Goal: Communication & Community: Answer question/provide support

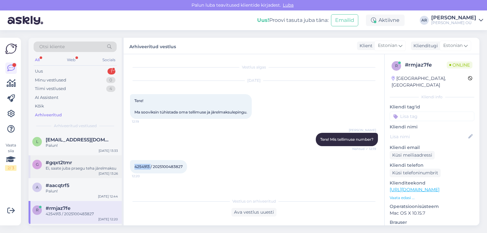
scroll to position [25, 0]
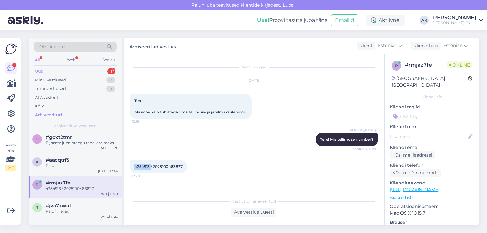
click at [91, 68] on div "Uus 1" at bounding box center [75, 71] width 83 height 9
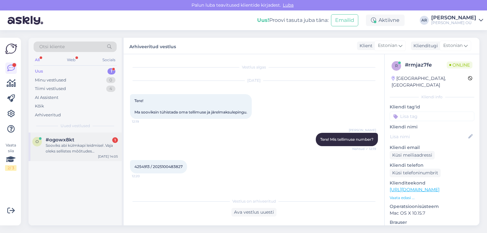
drag, startPoint x: 83, startPoint y: 150, endPoint x: 89, endPoint y: 151, distance: 6.5
click at [84, 150] on div "Sooviks abi külmkapi leidmisel .Vaja oleks sellistes mõõtudes külmkappi,mis vaj…" at bounding box center [82, 148] width 72 height 11
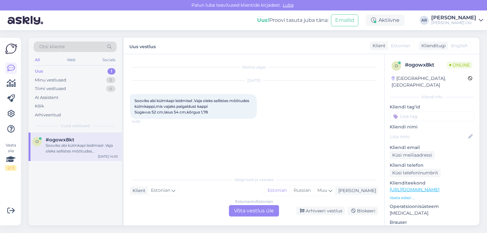
click at [263, 208] on div "Estonian to Estonian Võta vestlus üle" at bounding box center [254, 210] width 50 height 11
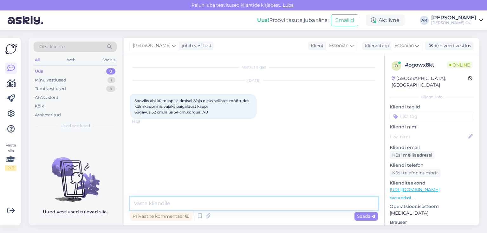
click at [224, 200] on textarea at bounding box center [254, 203] width 248 height 13
type textarea "Tere! Kontrollin"
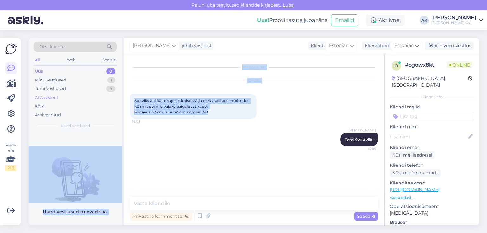
drag, startPoint x: 214, startPoint y: 113, endPoint x: 110, endPoint y: 93, distance: 105.9
click at [110, 93] on div "Otsi kliente All Web Socials Uus 0 Minu vestlused 1 Tiimi vestlused 4 AI Assist…" at bounding box center [254, 132] width 451 height 188
click at [180, 108] on span "Sooviks abi külmkapi leidmisel .Vaja oleks sellistes mõõtudes külmkappi,mis vaj…" at bounding box center [192, 106] width 116 height 16
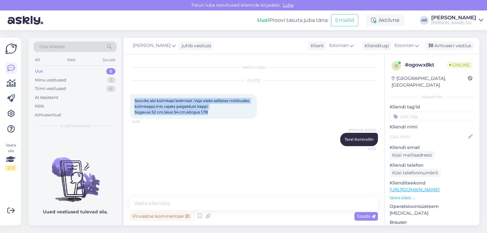
drag, startPoint x: 200, startPoint y: 111, endPoint x: 132, endPoint y: 95, distance: 69.9
click at [132, 95] on div "Sooviks abi külmkapi leidmisel .Vaja oleks sellistes mõõtudes külmkappi,mis vaj…" at bounding box center [193, 106] width 127 height 25
copy span "Sooviks abi külmkapi leidmisel .Vaja oleks sellistes mõõtudes külmkappi,mis vaj…"
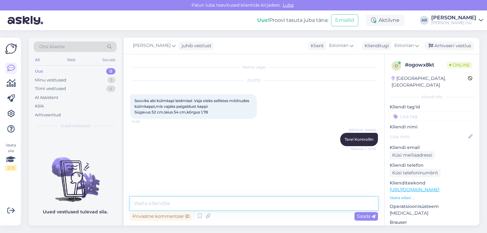
click at [178, 204] on textarea at bounding box center [254, 203] width 248 height 13
paste textarea "[URL][DOMAIN_NAME]"
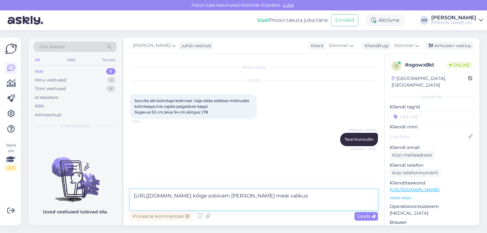
type textarea "[URL][DOMAIN_NAME] kõige sobivam [PERSON_NAME] meie valikust"
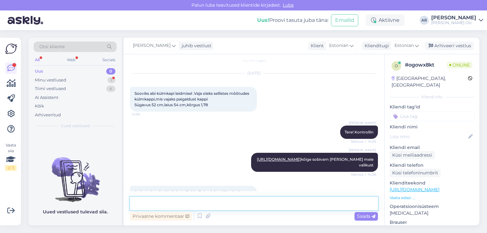
scroll to position [34, 0]
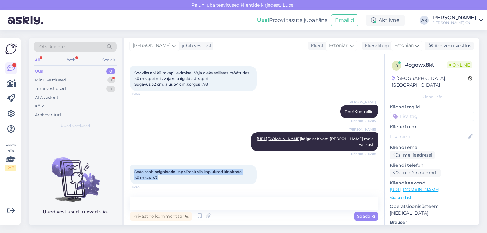
drag, startPoint x: 158, startPoint y: 178, endPoint x: 131, endPoint y: 170, distance: 28.4
click at [131, 170] on div "Seda saab paigaldada kappi?ehk siis kapiuksed kinnitada külmkapile? 14:09" at bounding box center [193, 174] width 127 height 19
copy span "Seda saab paigaldada kappi?ehk siis kapiuksed kinnitada külmkapile?"
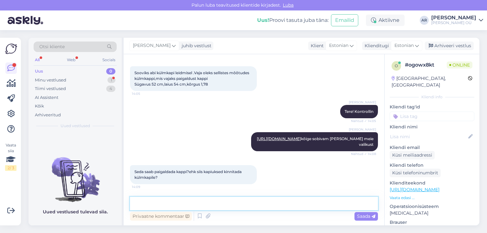
click at [199, 202] on textarea at bounding box center [254, 203] width 248 height 13
paste textarea "Jah — [PERSON_NAME] BRI-175E W on tähistatud integreeritava (built-in / ümbereh…"
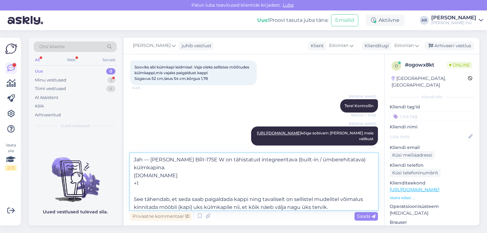
drag, startPoint x: 147, startPoint y: 183, endPoint x: 131, endPoint y: 175, distance: 17.6
click at [131, 175] on textarea "Jah — [PERSON_NAME] BRI-175E W on tähistatud integreeritava (built-in / ümbereh…" at bounding box center [254, 181] width 248 height 57
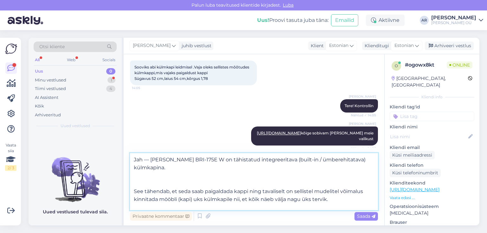
scroll to position [0, 0]
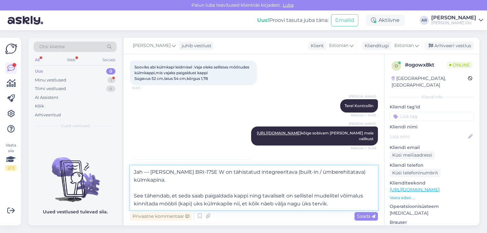
drag, startPoint x: 354, startPoint y: 174, endPoint x: 285, endPoint y: 172, distance: 68.8
click at [285, 172] on textarea "Jah — [PERSON_NAME] BRI-175E W on tähistatud integreeritava (built-in / ümbereh…" at bounding box center [254, 187] width 248 height 45
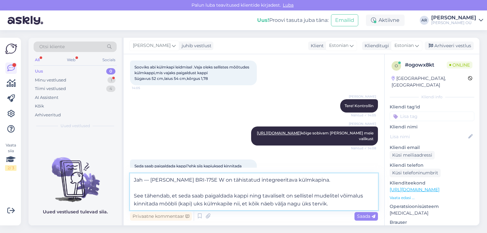
click at [132, 195] on textarea "Jah — [PERSON_NAME] BRI-175E W on tähistatud integreeritava külmkapina. See täh…" at bounding box center [254, 191] width 248 height 37
type textarea "Jah — [PERSON_NAME] BRI-175E W on tähistatud integreeritava külmkapina. See täh…"
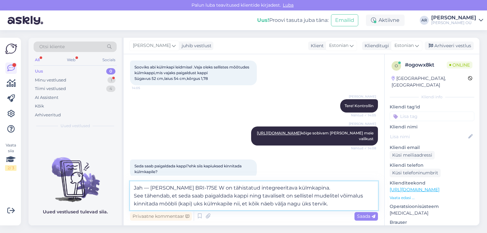
click at [335, 204] on textarea "Jah — [PERSON_NAME] BRI-175E W on tähistatud integreeritava külmkapina. See täh…" at bounding box center [254, 195] width 248 height 29
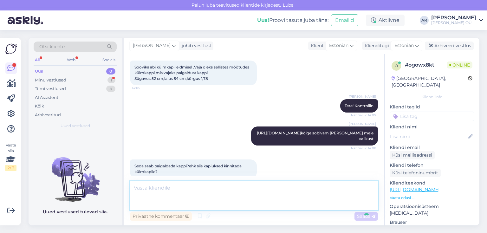
scroll to position [84, 0]
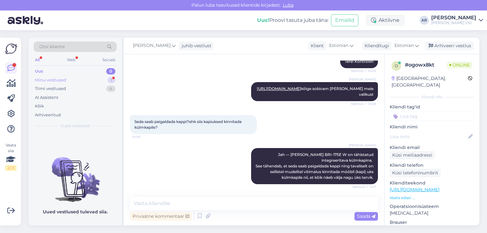
click at [70, 76] on div "Minu vestlused 1" at bounding box center [75, 80] width 83 height 9
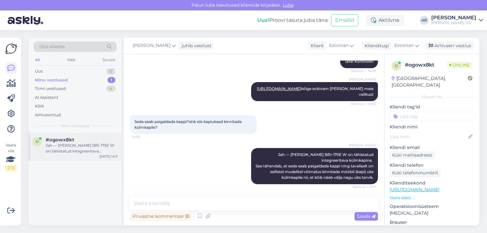
click at [90, 138] on div "#ogowx8kt" at bounding box center [82, 140] width 72 height 6
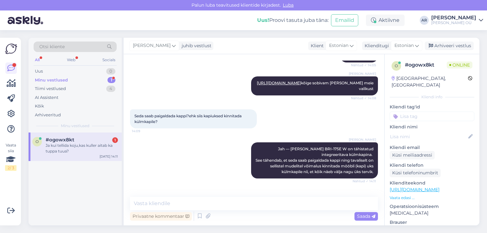
scroll to position [111, 0]
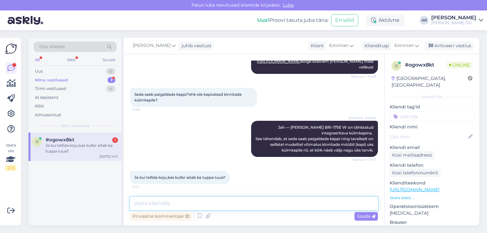
click at [243, 198] on textarea at bounding box center [254, 203] width 248 height 13
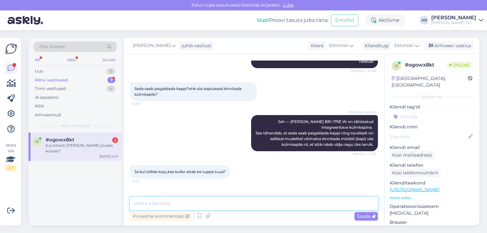
scroll to position [138, 0]
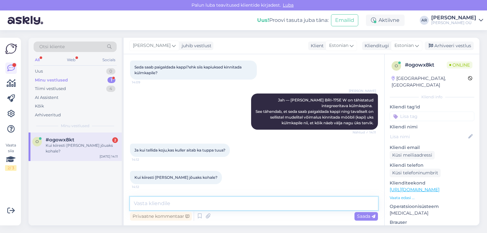
click at [218, 199] on textarea at bounding box center [254, 203] width 248 height 13
type textarea "Kas asute [GEOGRAPHIC_DATA]"
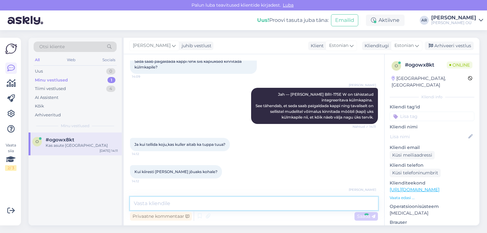
scroll to position [165, 0]
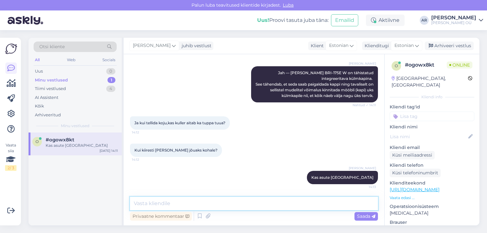
type textarea "?"
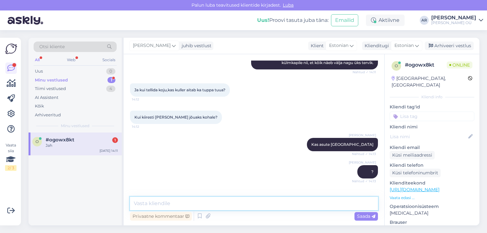
scroll to position [220, 0]
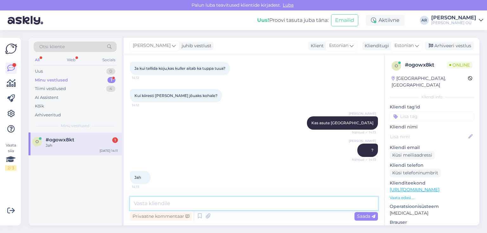
click at [217, 205] on textarea at bounding box center [254, 203] width 248 height 13
click at [198, 200] on textarea at bounding box center [254, 203] width 248 height 13
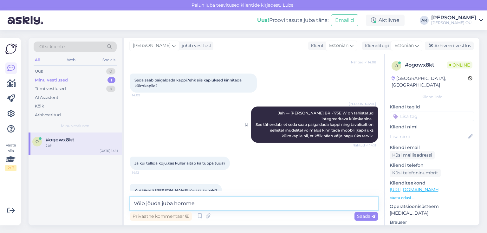
scroll to position [119, 0]
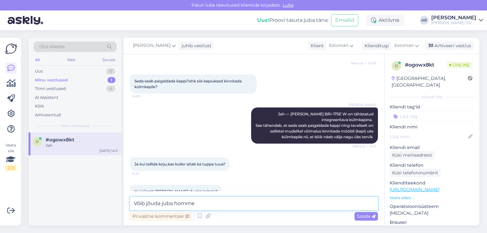
type textarea "Võib jõuda juba homme."
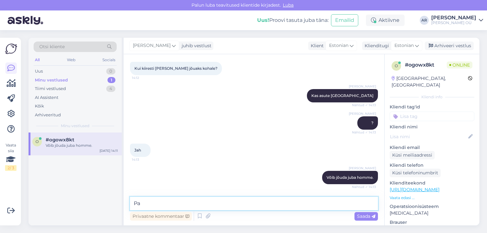
type textarea "P"
type textarea "Tuppa toomine on vaja eraldi tellida tellimuse vormistamisel"
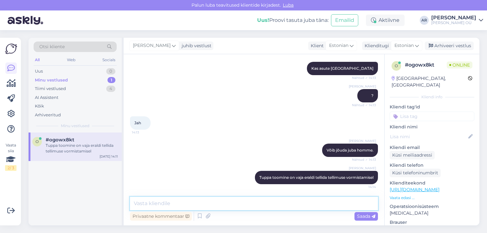
click at [307, 202] on textarea at bounding box center [254, 203] width 248 height 13
paste textarea "Üldmaht, [PERSON_NAME] (l) 249 [PERSON_NAME], neto (l) 179 Sügavkülmkambri maht…"
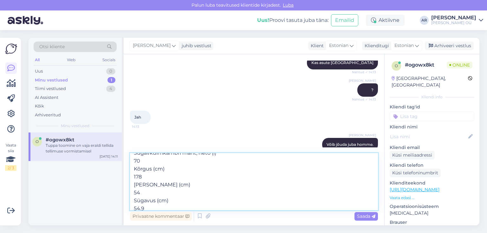
scroll to position [43, 0]
type textarea "Üldmaht, [PERSON_NAME] (l) 249 [PERSON_NAME], neto (l) 179 Sügavkülmkambri maht…"
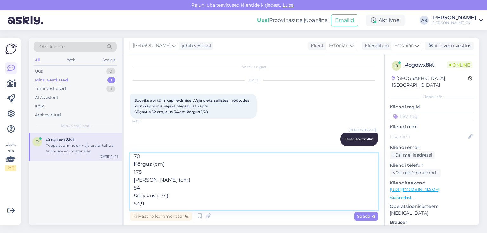
scroll to position [0, 0]
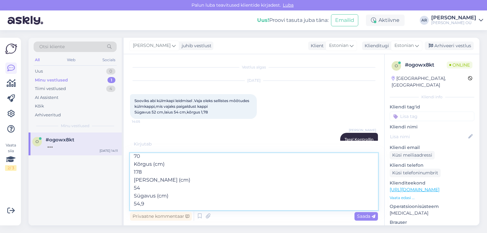
click at [161, 203] on textarea "Üldmaht, [PERSON_NAME] (l) 249 [PERSON_NAME], neto (l) 179 Sügavkülmkambri maht…" at bounding box center [254, 181] width 248 height 57
click at [159, 204] on textarea "Üldmaht, [PERSON_NAME] (l) 249 [PERSON_NAME], neto (l) 179 Sügavkülmkambri maht…" at bounding box center [254, 181] width 248 height 57
click at [161, 204] on textarea "Üldmaht, [PERSON_NAME] (l) 249 [PERSON_NAME], neto (l) 179 Sügavkülmkambri maht…" at bounding box center [254, 181] width 248 height 57
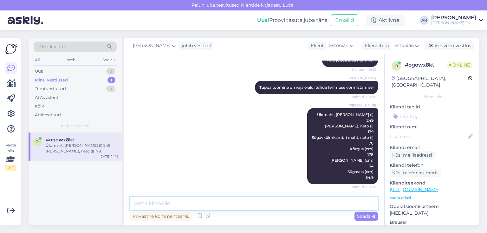
click at [190, 206] on textarea at bounding box center [254, 203] width 248 height 13
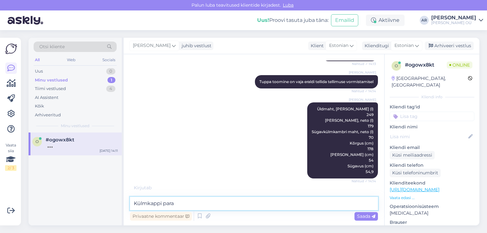
scroll to position [371, 0]
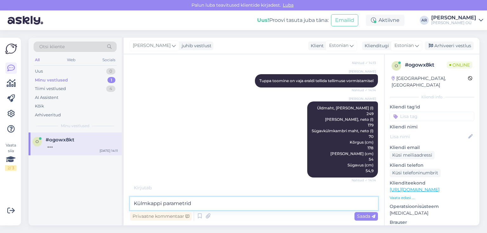
type textarea "Külmkappi parameetrid"
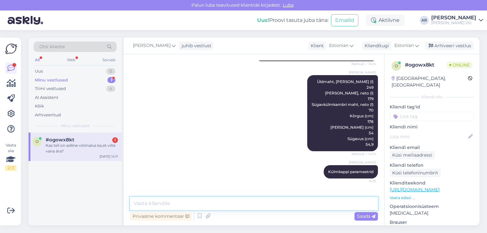
scroll to position [419, 0]
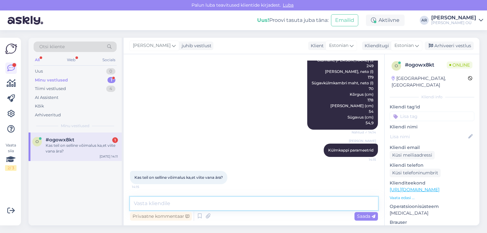
click at [172, 207] on textarea at bounding box center [254, 203] width 248 height 13
type textarea "jah"
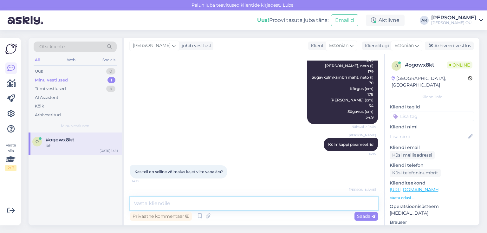
scroll to position [446, 0]
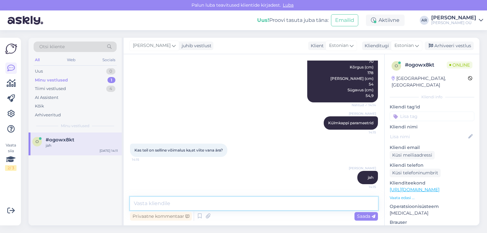
type textarea "v"
type textarea "Vana toode äraveedu"
drag, startPoint x: 180, startPoint y: 204, endPoint x: 198, endPoint y: 209, distance: 19.4
click at [198, 209] on textarea "Vana toode äraveedu" at bounding box center [254, 203] width 248 height 13
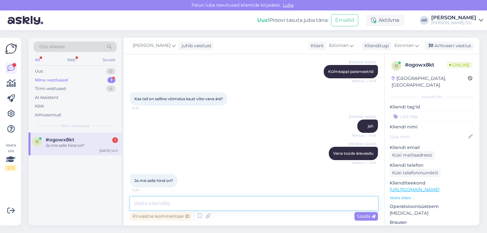
scroll to position [501, 0]
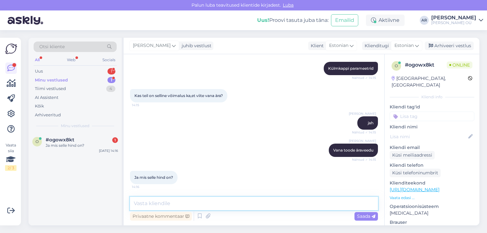
drag, startPoint x: 197, startPoint y: 200, endPoint x: 197, endPoint y: 205, distance: 4.5
click at [197, 204] on textarea at bounding box center [254, 203] width 248 height 13
drag, startPoint x: 197, startPoint y: 205, endPoint x: 228, endPoint y: 203, distance: 30.5
click at [198, 205] on textarea at bounding box center [254, 203] width 248 height 13
type textarea "10,90"
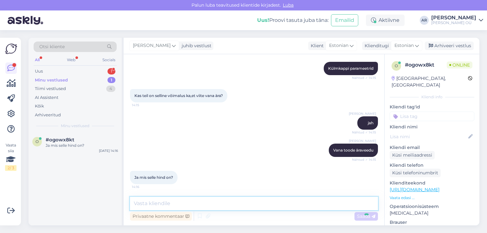
scroll to position [528, 0]
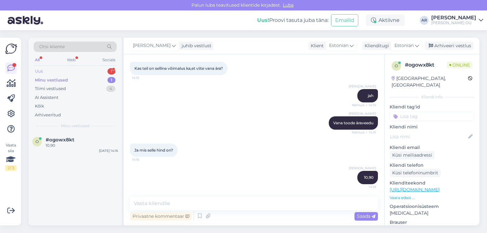
click at [69, 71] on div "Uus 1" at bounding box center [75, 71] width 83 height 9
click at [70, 148] on div "Как я могу оформить у вас карту клиента" at bounding box center [82, 148] width 72 height 11
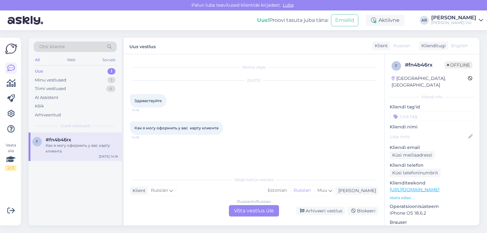
click at [250, 209] on div "Russian to Russian Võta vestlus üle" at bounding box center [254, 210] width 50 height 11
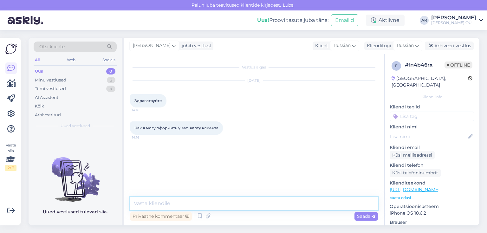
click at [221, 197] on textarea at bounding box center [254, 203] width 248 height 13
drag, startPoint x: 217, startPoint y: 203, endPoint x: 226, endPoint y: 203, distance: 8.9
click at [217, 203] on textarea at bounding box center [254, 203] width 248 height 13
type textarea "[PERSON_NAME]"
type textarea "Х"
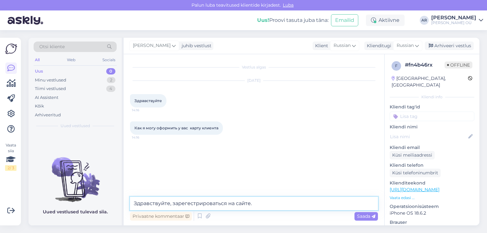
click at [172, 204] on textarea "Здравствуйте, зарегестрироваться на сайте." at bounding box center [254, 203] width 248 height 13
click at [301, 203] on textarea "Здравствуйте, нужно зарегестрироваться на сайте." at bounding box center [254, 203] width 248 height 13
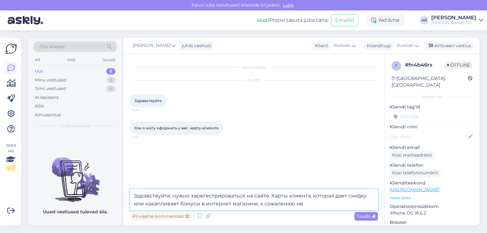
type textarea "Здравствуйте, нужно зарегестрироваться на сайте. Карты клиента, которая дает ск…"
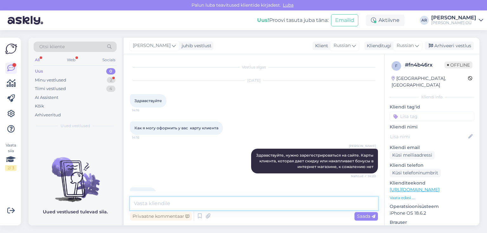
scroll to position [16, 0]
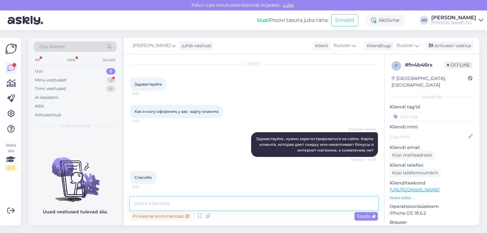
click at [199, 203] on textarea at bounding box center [254, 203] width 248 height 13
type textarea "Пожалуйста!"
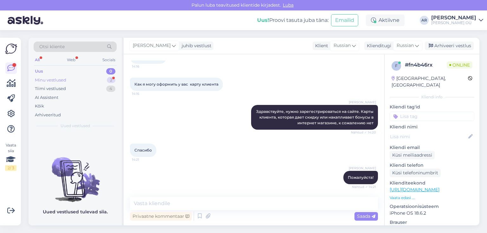
click at [71, 77] on div "Minu vestlused 2" at bounding box center [75, 80] width 83 height 9
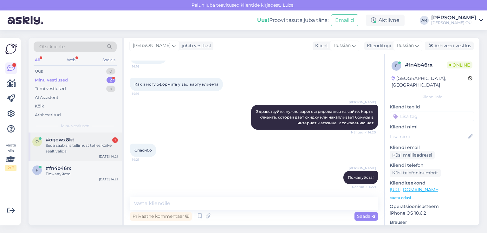
click at [87, 146] on div "Seda saab siis tellimust tehes kõike sealt valida" at bounding box center [82, 148] width 72 height 11
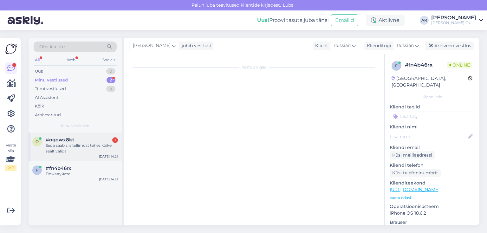
scroll to position [555, 0]
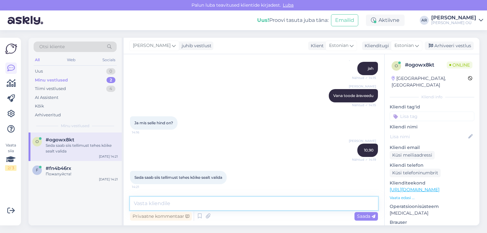
click at [176, 204] on textarea at bounding box center [254, 203] width 248 height 13
type textarea "О"
type textarea "Jah"
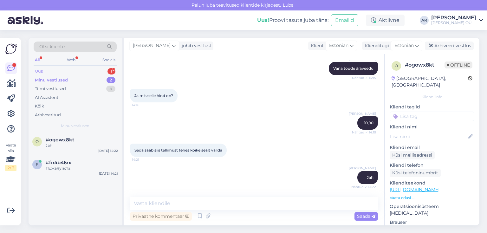
click at [44, 72] on div "Uus 1" at bounding box center [75, 71] width 83 height 9
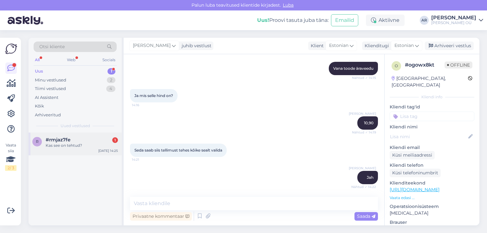
click at [94, 139] on div "#rmjaz7fe 1" at bounding box center [82, 140] width 72 height 6
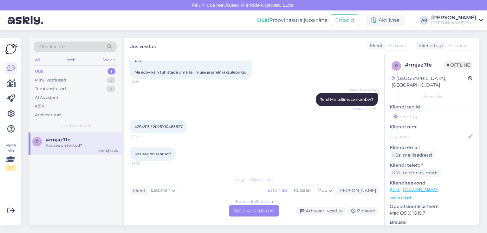
click at [255, 211] on div "Estonian to Estonian Võta vestlus üle" at bounding box center [254, 210] width 50 height 11
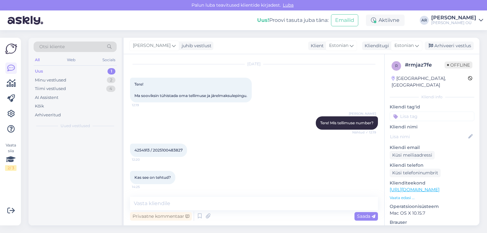
scroll to position [16, 0]
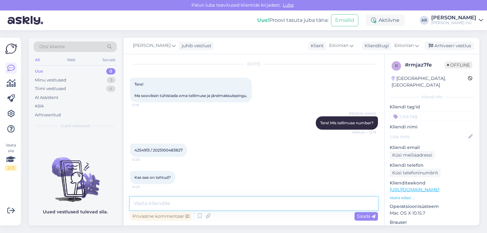
click at [205, 203] on textarea at bounding box center [254, 203] width 248 height 13
type textarea "О"
type textarea "[PERSON_NAME]"
type textarea "О"
type textarea "Jah, on tehtud"
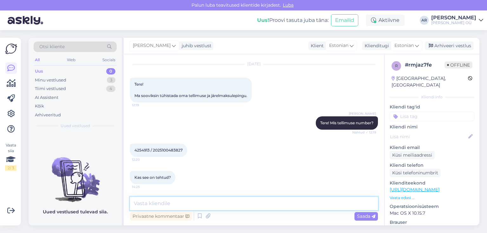
scroll to position [44, 0]
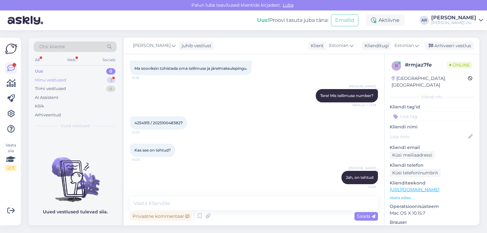
click at [59, 82] on div "Minu vestlused" at bounding box center [50, 80] width 31 height 6
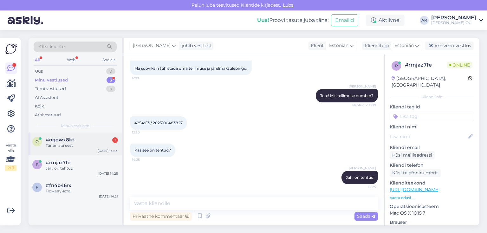
click at [83, 146] on div "Tänan abi eest" at bounding box center [82, 146] width 72 height 6
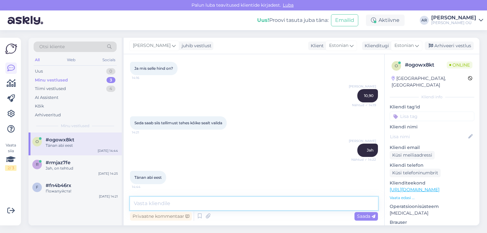
click at [244, 200] on textarea at bounding box center [254, 203] width 248 height 13
type textarea "Palun!"
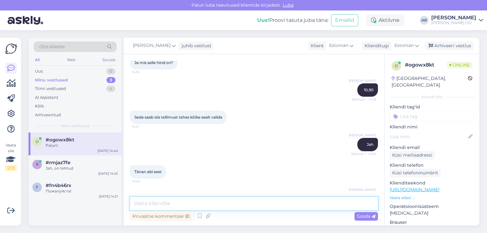
scroll to position [637, 0]
